Goal: Information Seeking & Learning: Learn about a topic

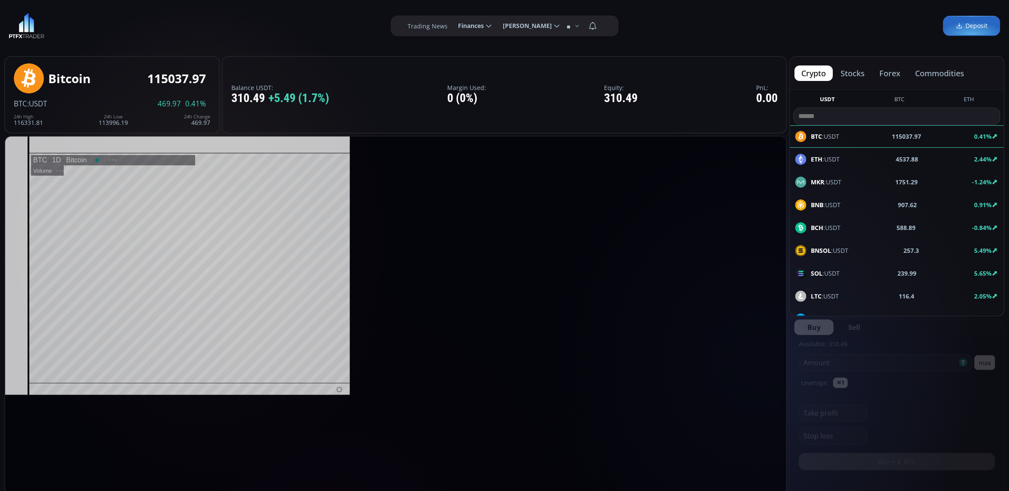
scroll to position [121, 0]
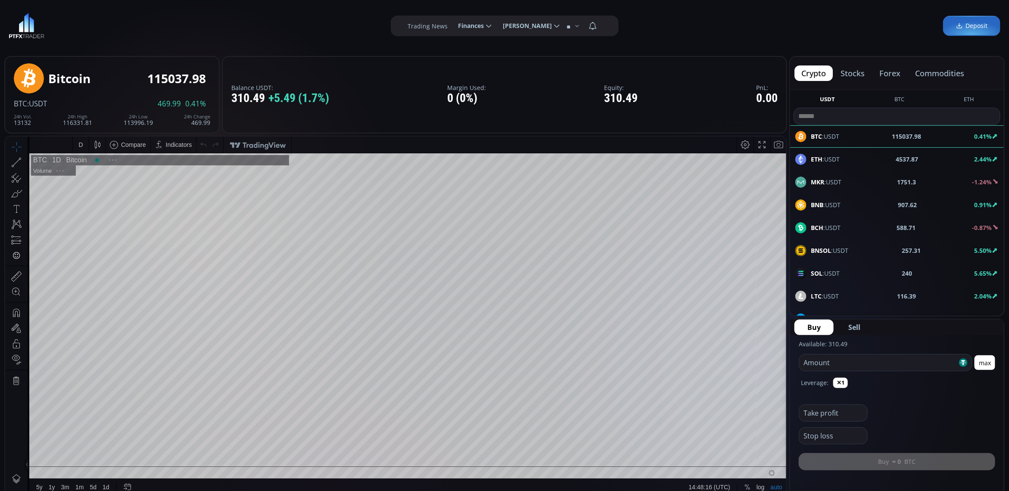
type input "********"
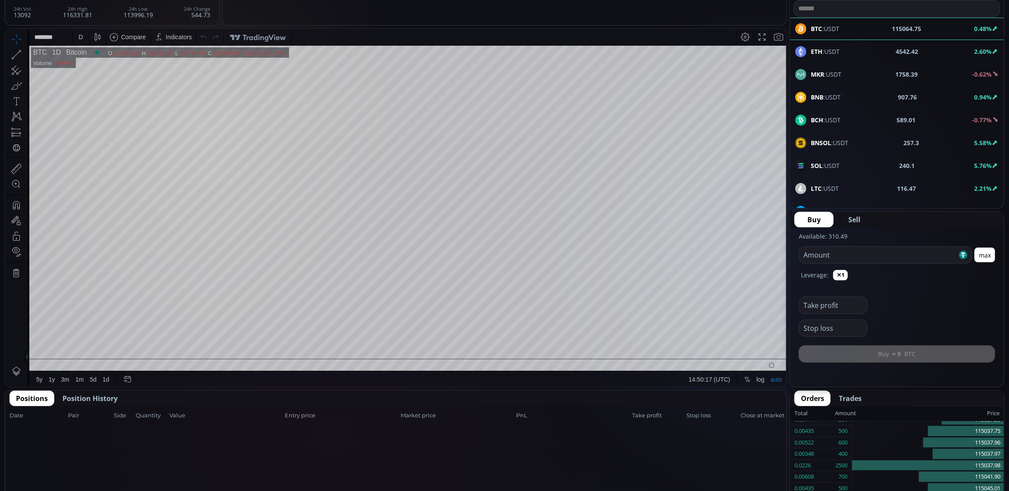
scroll to position [0, 0]
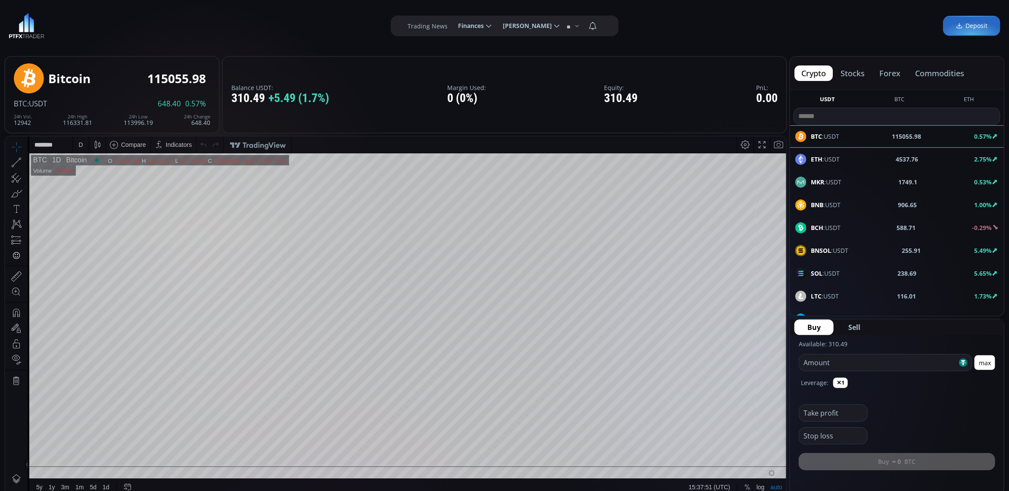
scroll to position [121, 0]
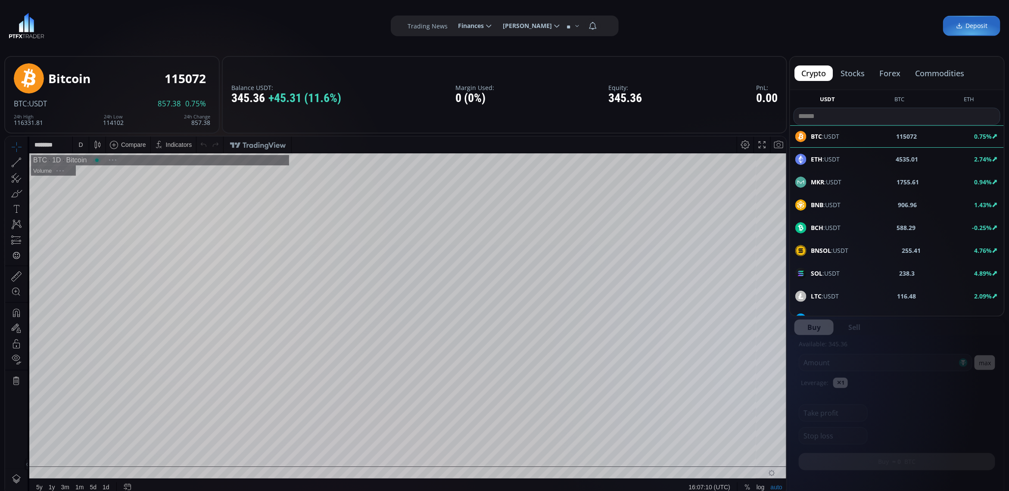
scroll to position [121, 0]
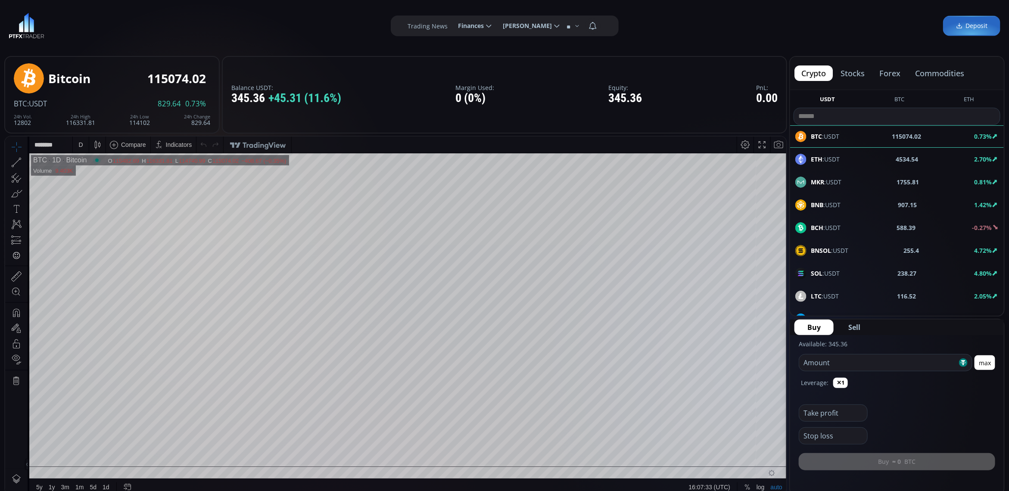
click at [897, 230] on b "588.39" at bounding box center [906, 227] width 19 height 9
click at [76, 142] on div "D" at bounding box center [81, 144] width 16 height 16
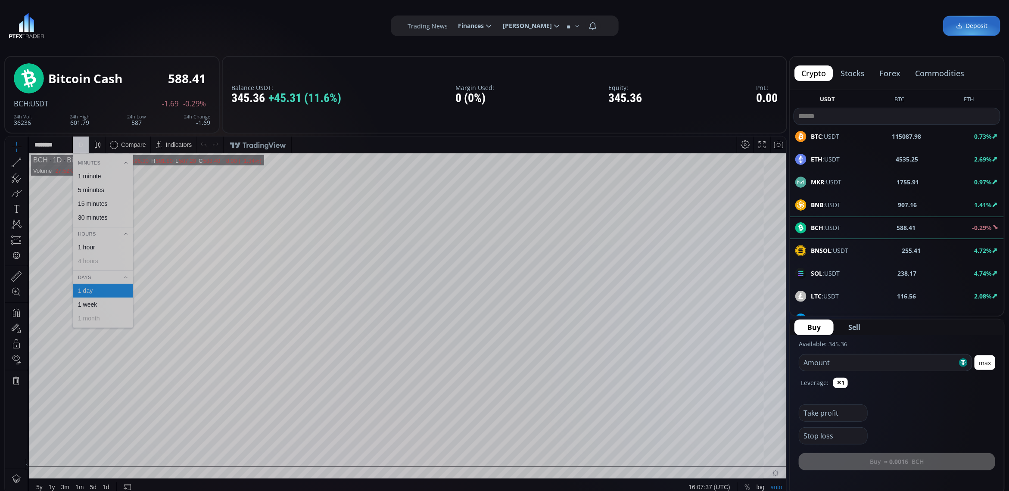
drag, startPoint x: 88, startPoint y: 163, endPoint x: 92, endPoint y: 173, distance: 10.6
click at [92, 173] on div "Minutes 1 minute 5 minutes 15 minutes 30 minutes Hours 1 hour 4 hours Days 1 da…" at bounding box center [103, 241] width 60 height 167
click at [92, 173] on div "1 minute" at bounding box center [89, 175] width 23 height 7
click at [81, 142] on div "1 m" at bounding box center [81, 144] width 8 height 7
click at [120, 215] on div "30 minutes" at bounding box center [102, 217] width 53 height 7
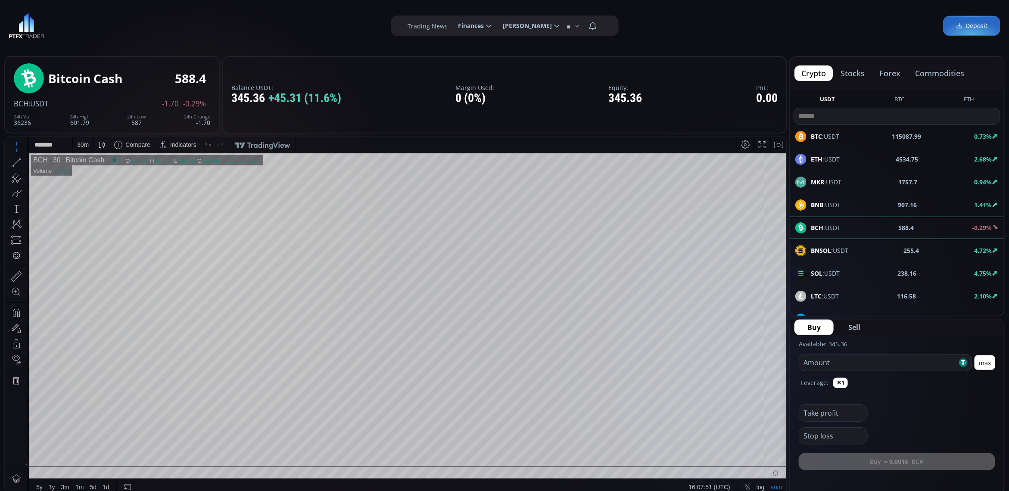
click at [81, 142] on div "30 m" at bounding box center [83, 144] width 12 height 7
click at [109, 205] on div "15 minutes" at bounding box center [102, 203] width 53 height 7
click at [78, 145] on div "15 m" at bounding box center [83, 144] width 12 height 7
click at [103, 188] on div "5 minutes" at bounding box center [91, 189] width 26 height 7
click at [846, 272] on div "SOL :USDT 237.99 4.57%" at bounding box center [896, 273] width 203 height 11
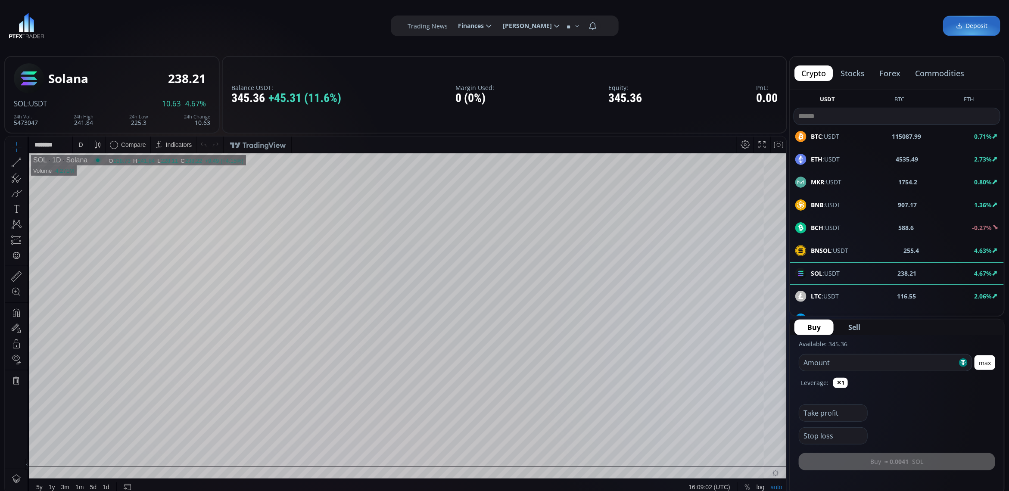
click at [82, 139] on div "D" at bounding box center [80, 144] width 7 height 16
click at [94, 171] on div "1 minute" at bounding box center [103, 176] width 60 height 14
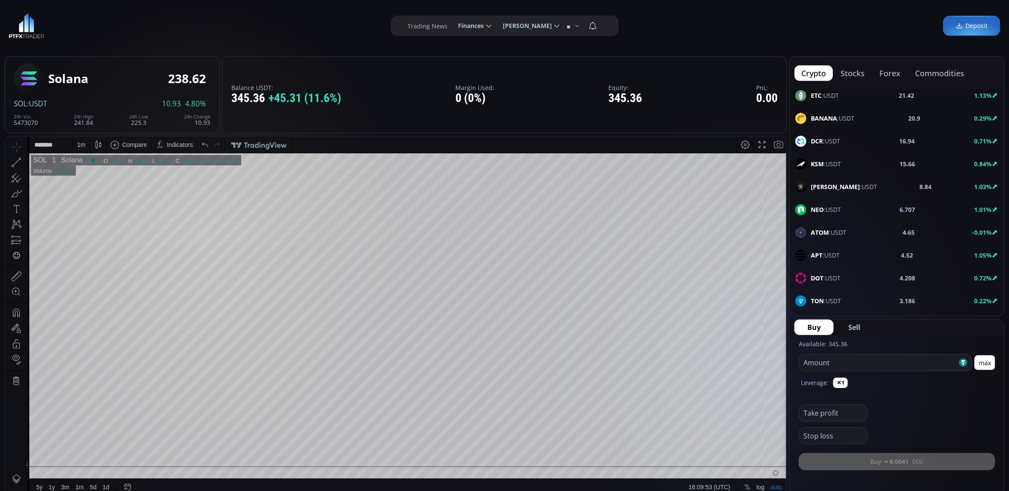
scroll to position [377, 0]
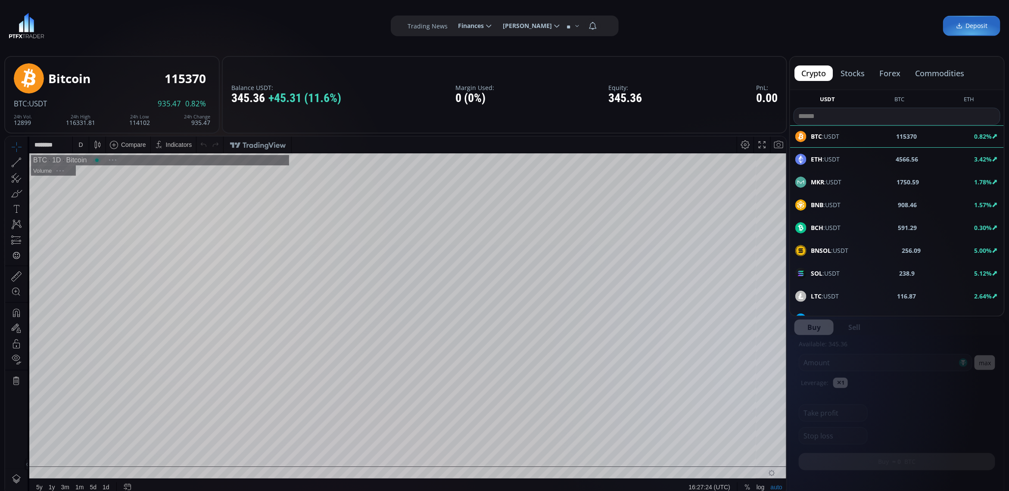
scroll to position [121, 0]
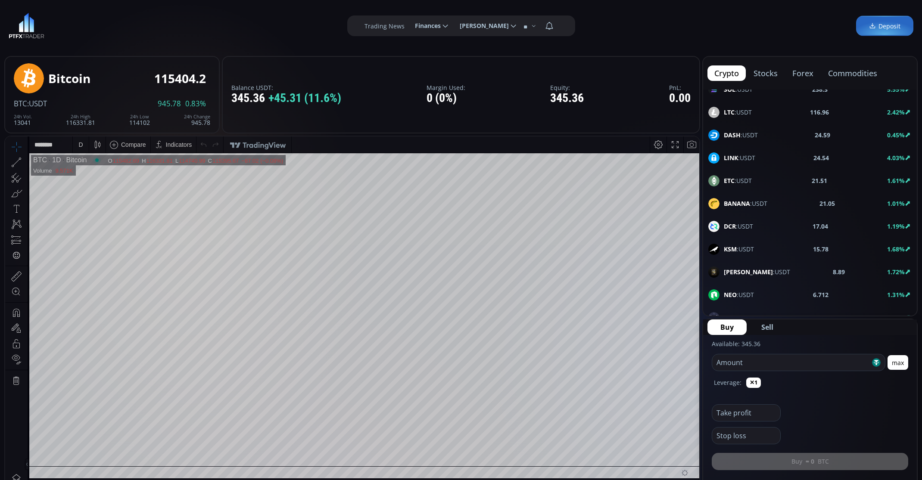
scroll to position [188, 0]
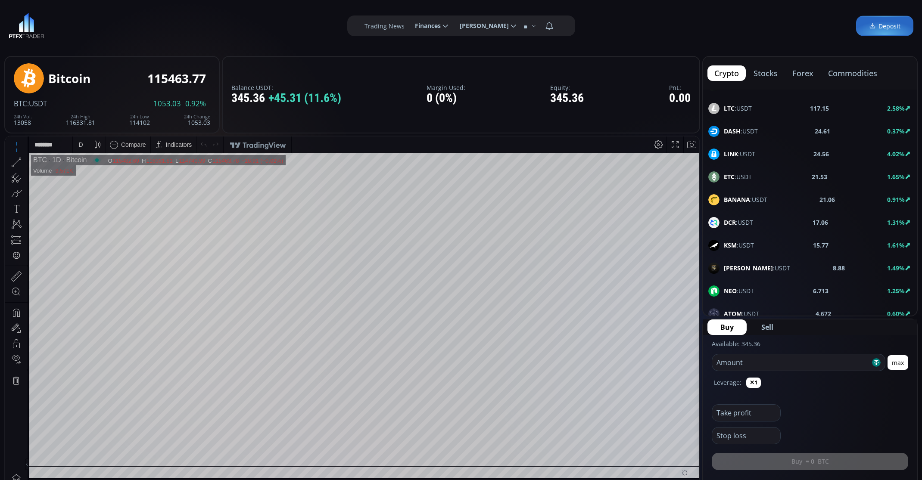
click at [75, 145] on div "D" at bounding box center [81, 145] width 16 height 16
click at [96, 247] on div "1 hour" at bounding box center [102, 247] width 53 height 7
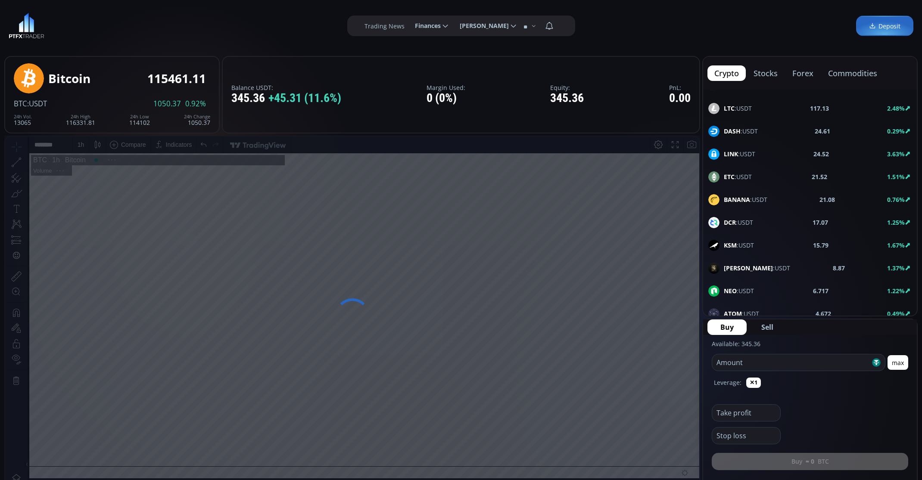
scroll to position [108, 0]
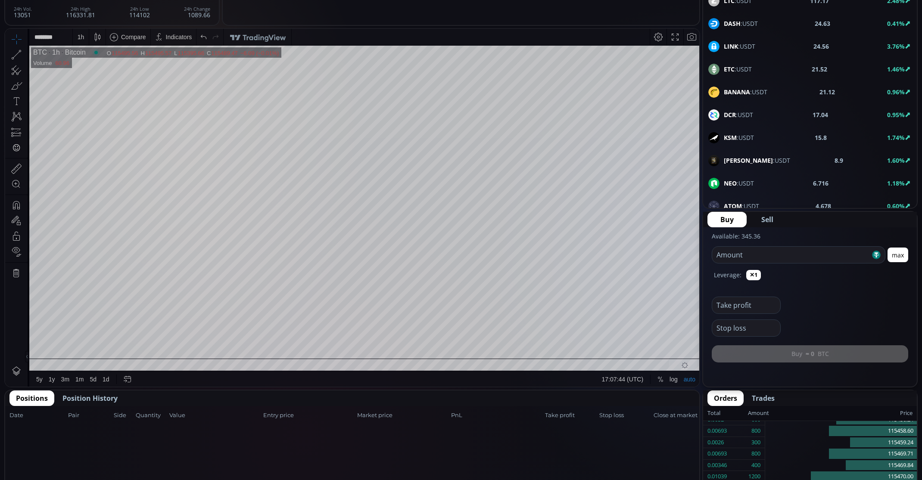
click at [76, 37] on div "1 h" at bounding box center [81, 37] width 16 height 16
click at [121, 112] on div "30 minutes" at bounding box center [102, 109] width 53 height 7
click at [83, 36] on div "30 m" at bounding box center [83, 37] width 12 height 7
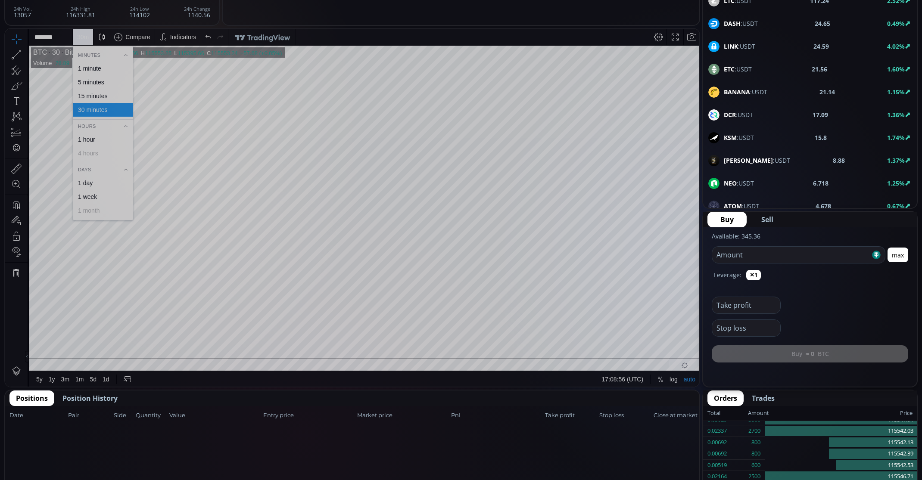
click at [110, 93] on div "15 minutes" at bounding box center [102, 96] width 53 height 7
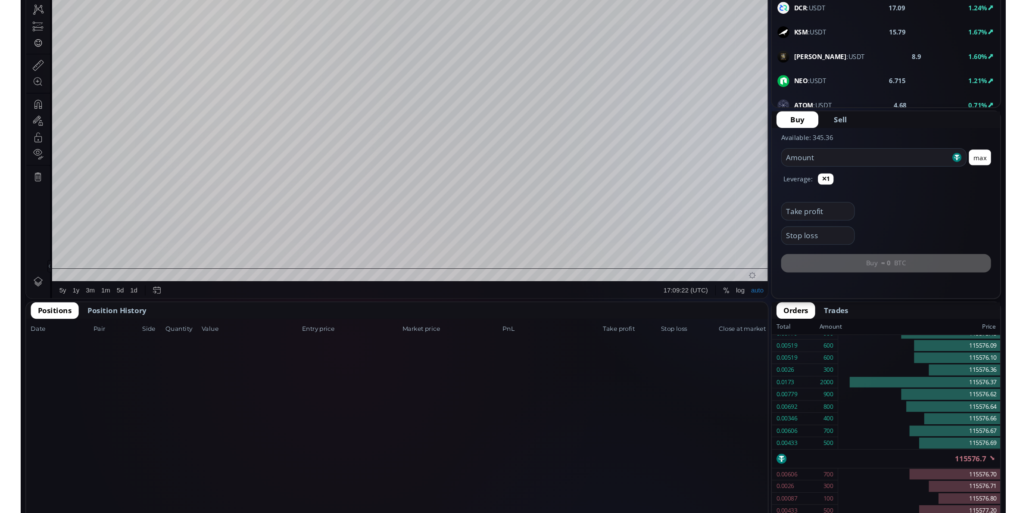
scroll to position [54, 0]
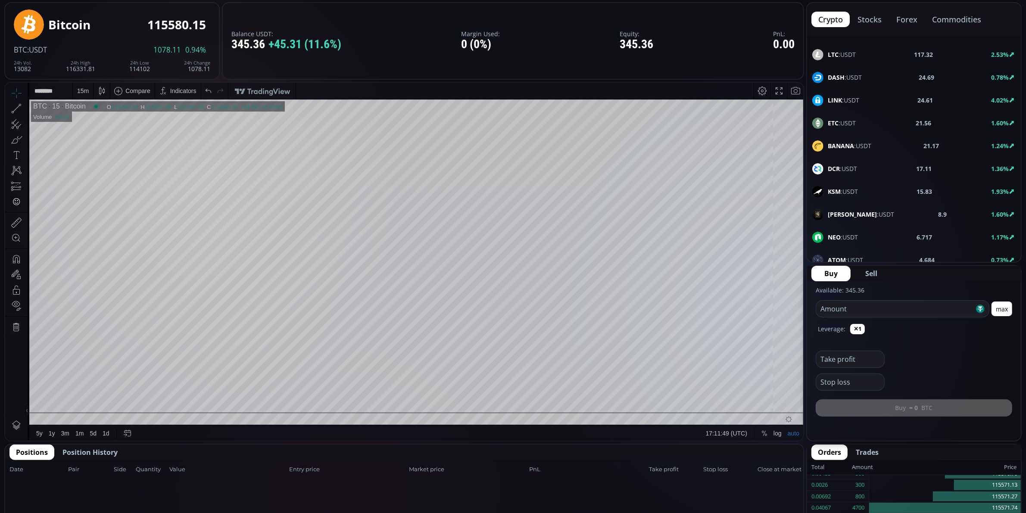
click at [78, 89] on div "15 m" at bounding box center [83, 90] width 12 height 7
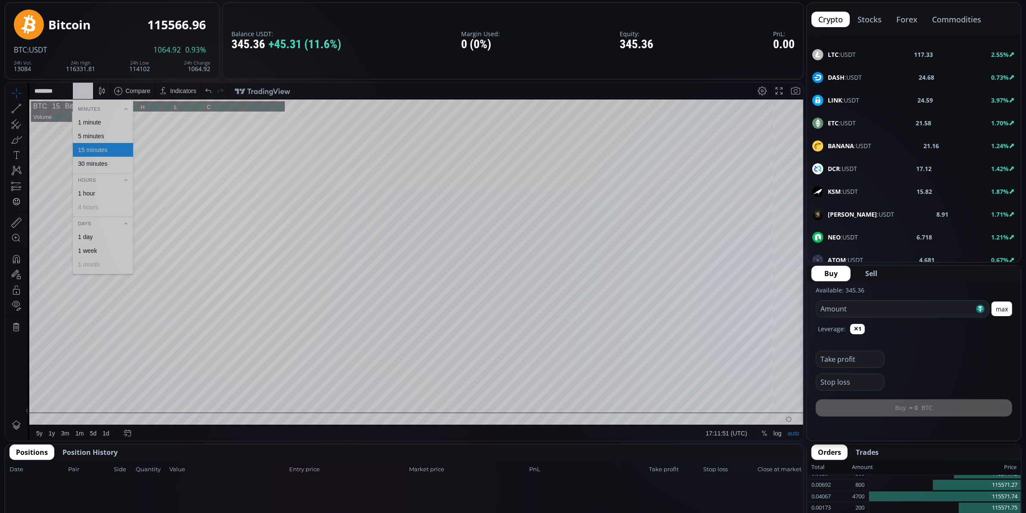
click at [107, 134] on div "5 minutes" at bounding box center [102, 135] width 53 height 7
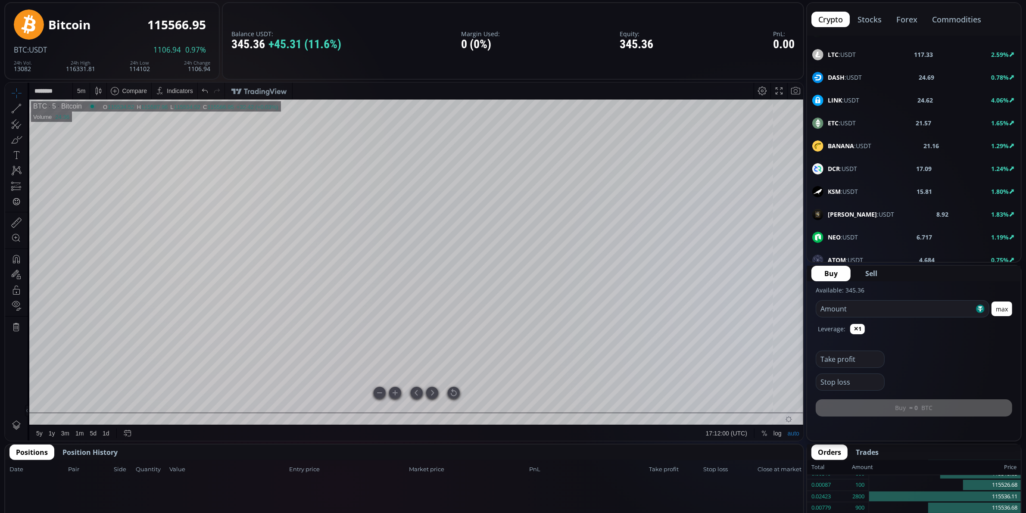
click at [450, 393] on div at bounding box center [454, 393] width 12 height 12
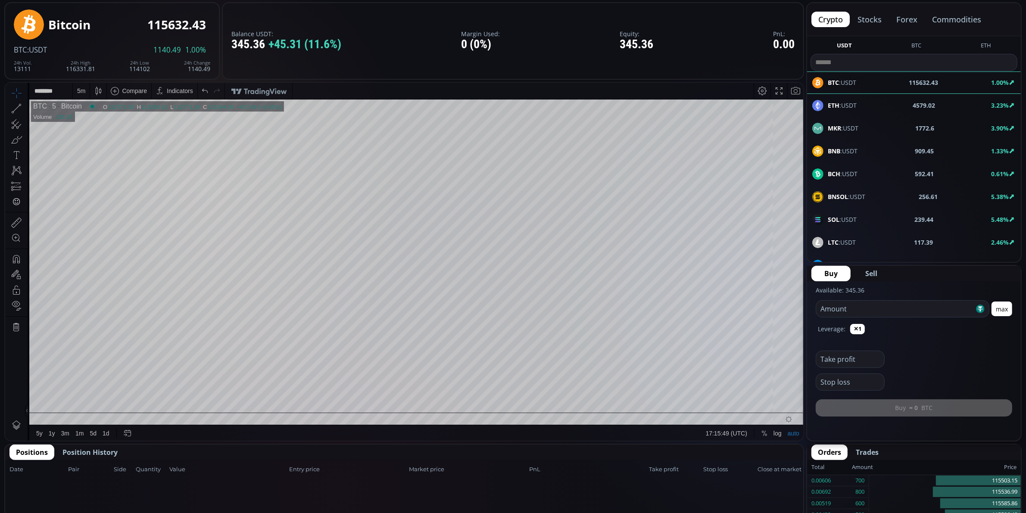
scroll to position [188, 0]
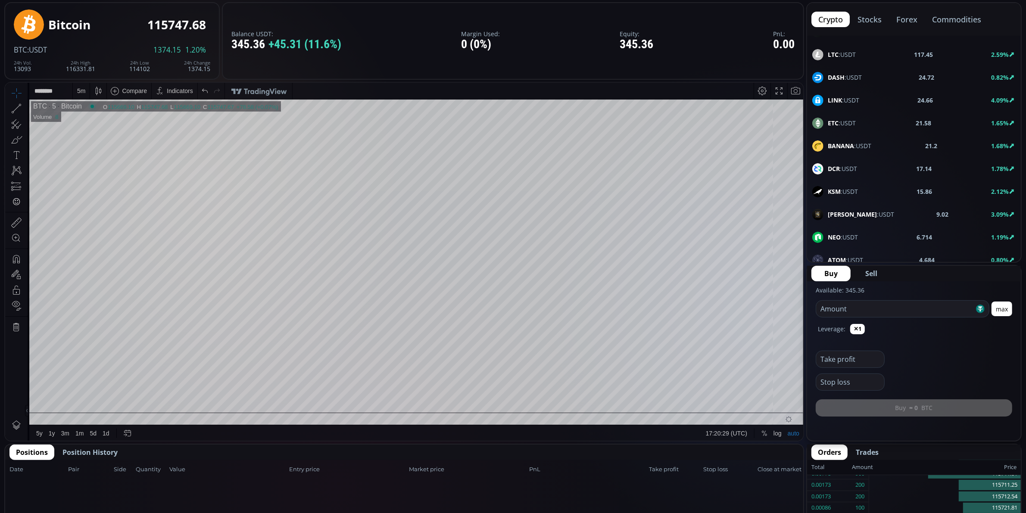
click at [76, 93] on div "5 m" at bounding box center [81, 90] width 17 height 16
click at [103, 119] on div "1 minute" at bounding box center [102, 122] width 53 height 7
click at [450, 391] on div at bounding box center [454, 393] width 12 height 12
click at [843, 70] on div "DASH :USDT 24.72 0.77%" at bounding box center [914, 77] width 214 height 22
click at [79, 94] on div "D" at bounding box center [80, 90] width 7 height 16
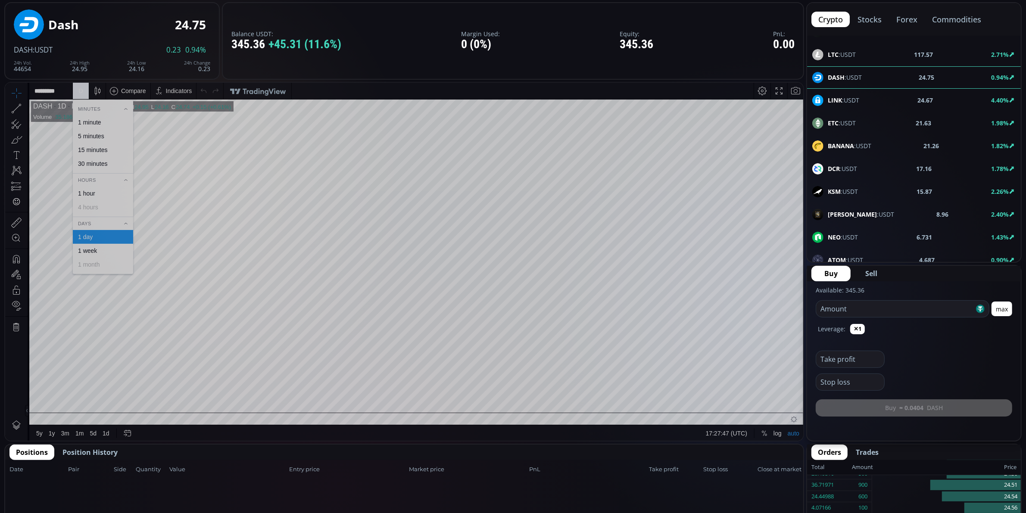
click at [114, 145] on div "15 minutes" at bounding box center [103, 150] width 60 height 14
click at [83, 88] on div "15 m" at bounding box center [83, 90] width 12 height 7
click at [101, 134] on div "5 minutes" at bounding box center [91, 135] width 26 height 7
click at [77, 90] on div "5 m" at bounding box center [81, 90] width 8 height 7
click at [92, 124] on div "1 minute" at bounding box center [89, 122] width 23 height 7
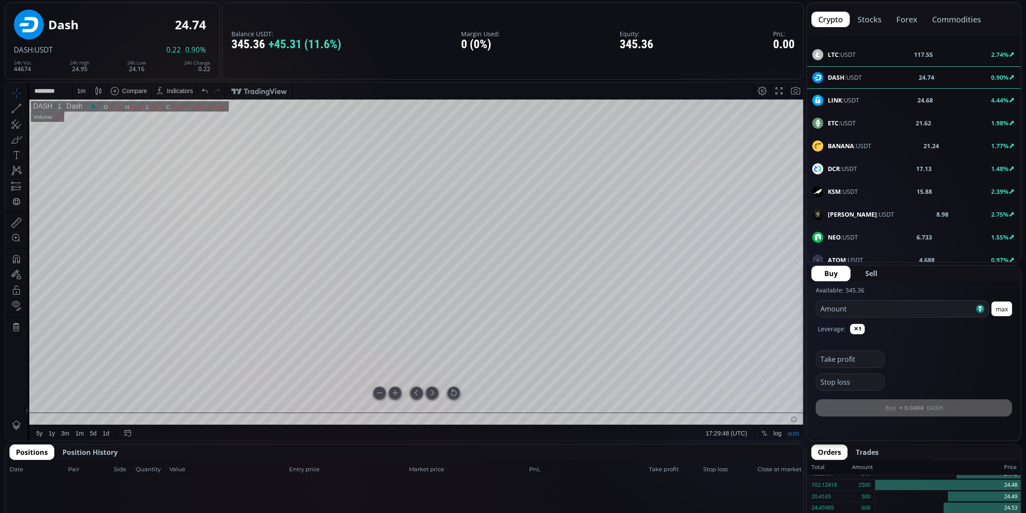
click at [452, 389] on div at bounding box center [454, 393] width 12 height 12
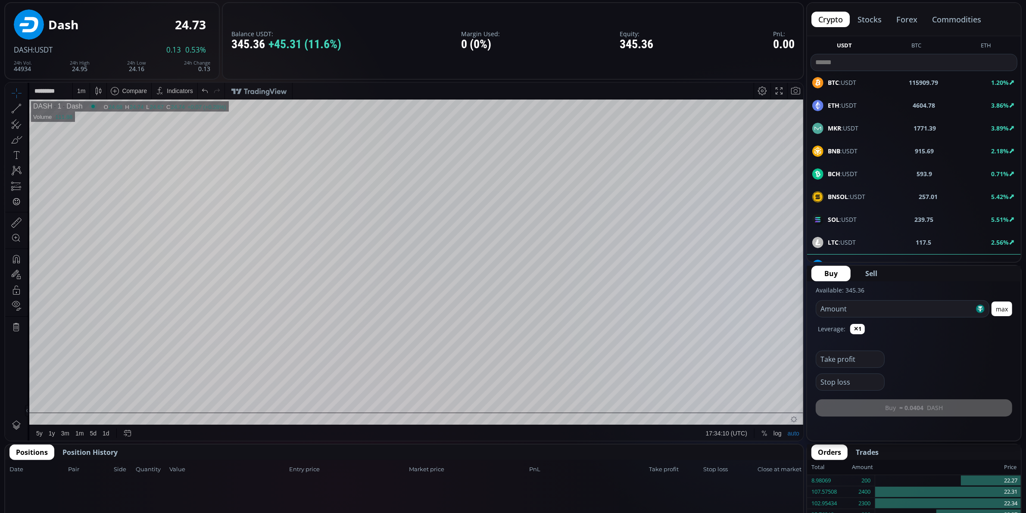
scroll to position [188, 0]
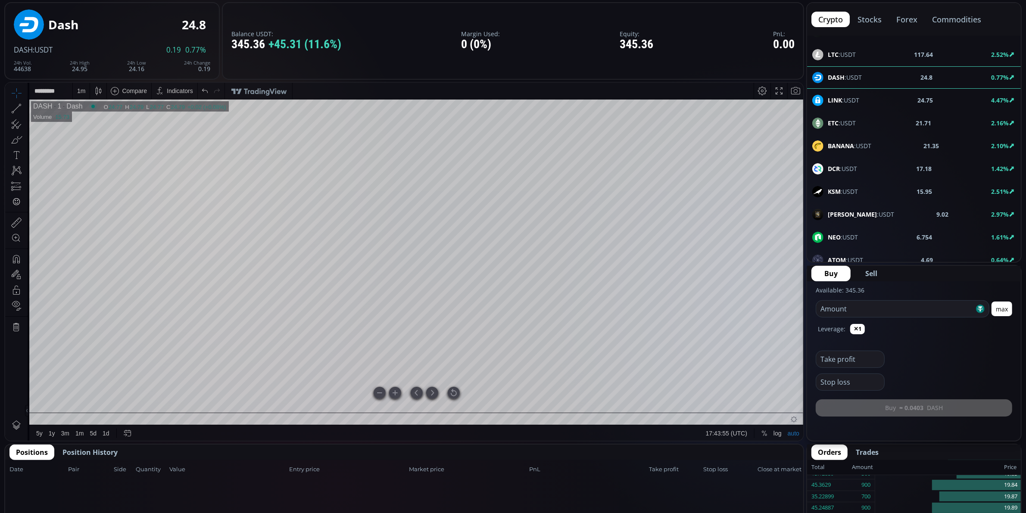
click at [452, 393] on div at bounding box center [454, 393] width 12 height 12
